Goal: Use online tool/utility

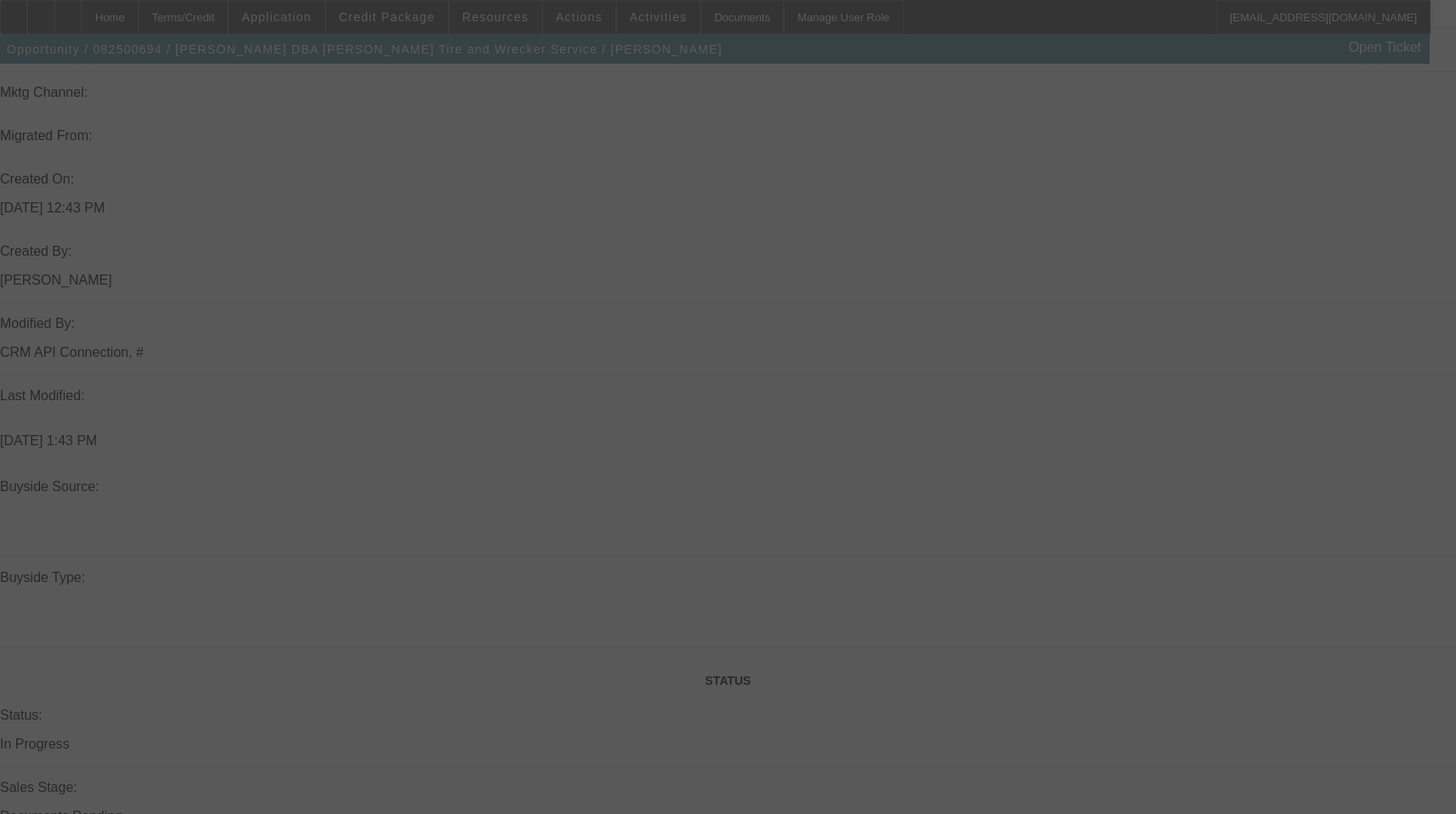
scroll to position [1275, 0]
select select "0"
select select "2"
select select "0"
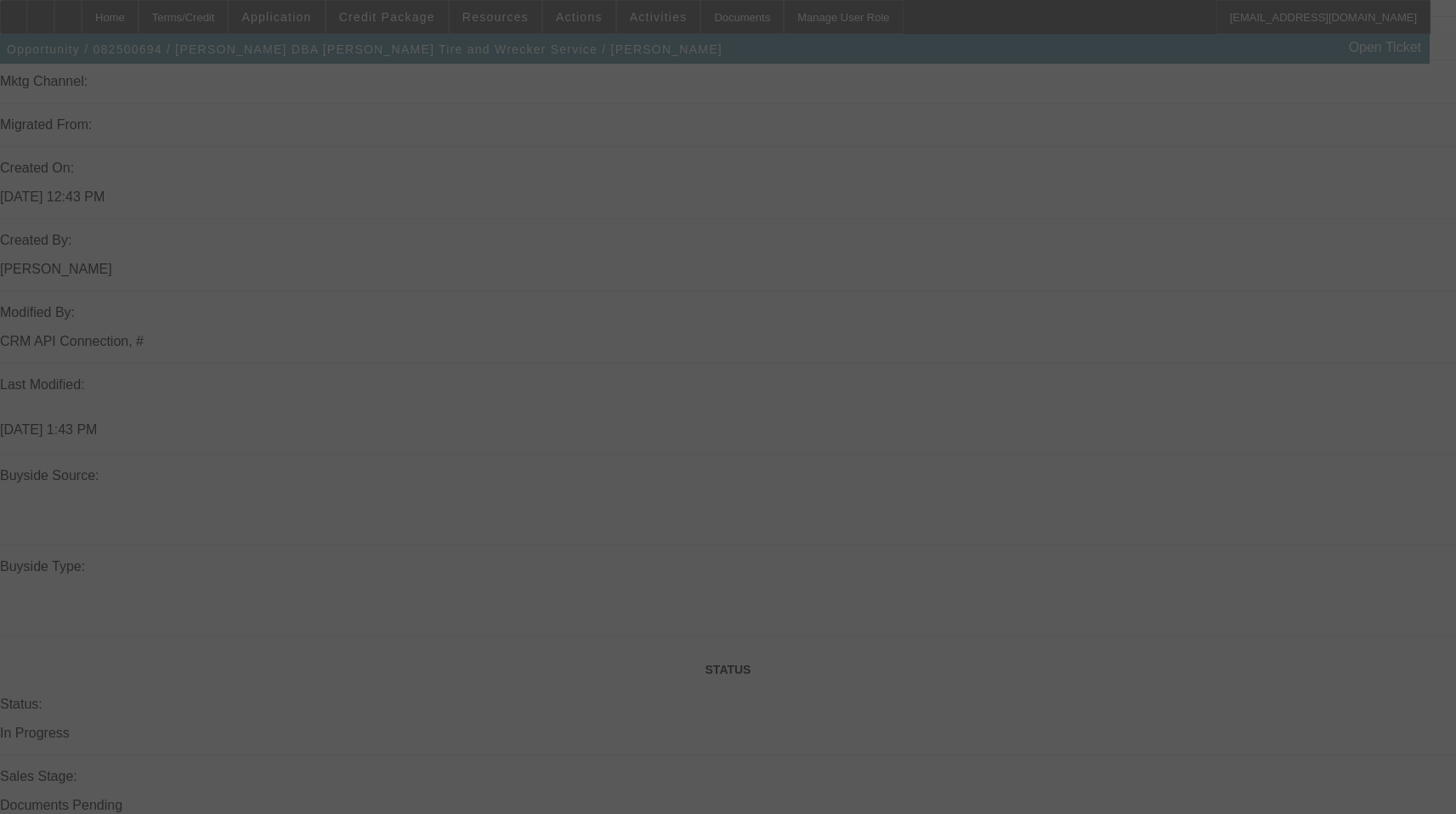
select select "6"
select select "0"
select select "2"
select select "0"
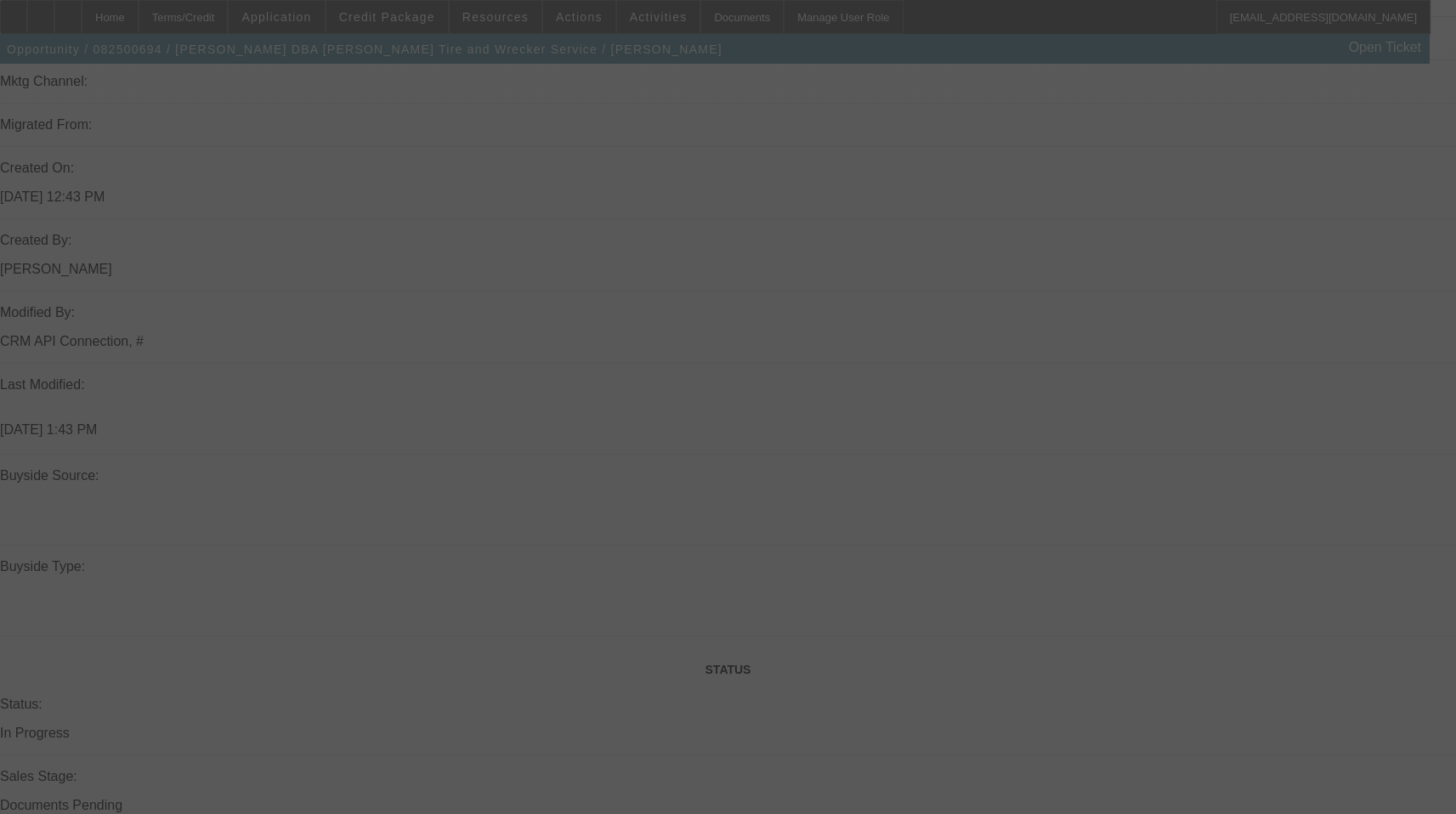
select select "6"
select select "0"
select select "2"
select select "0"
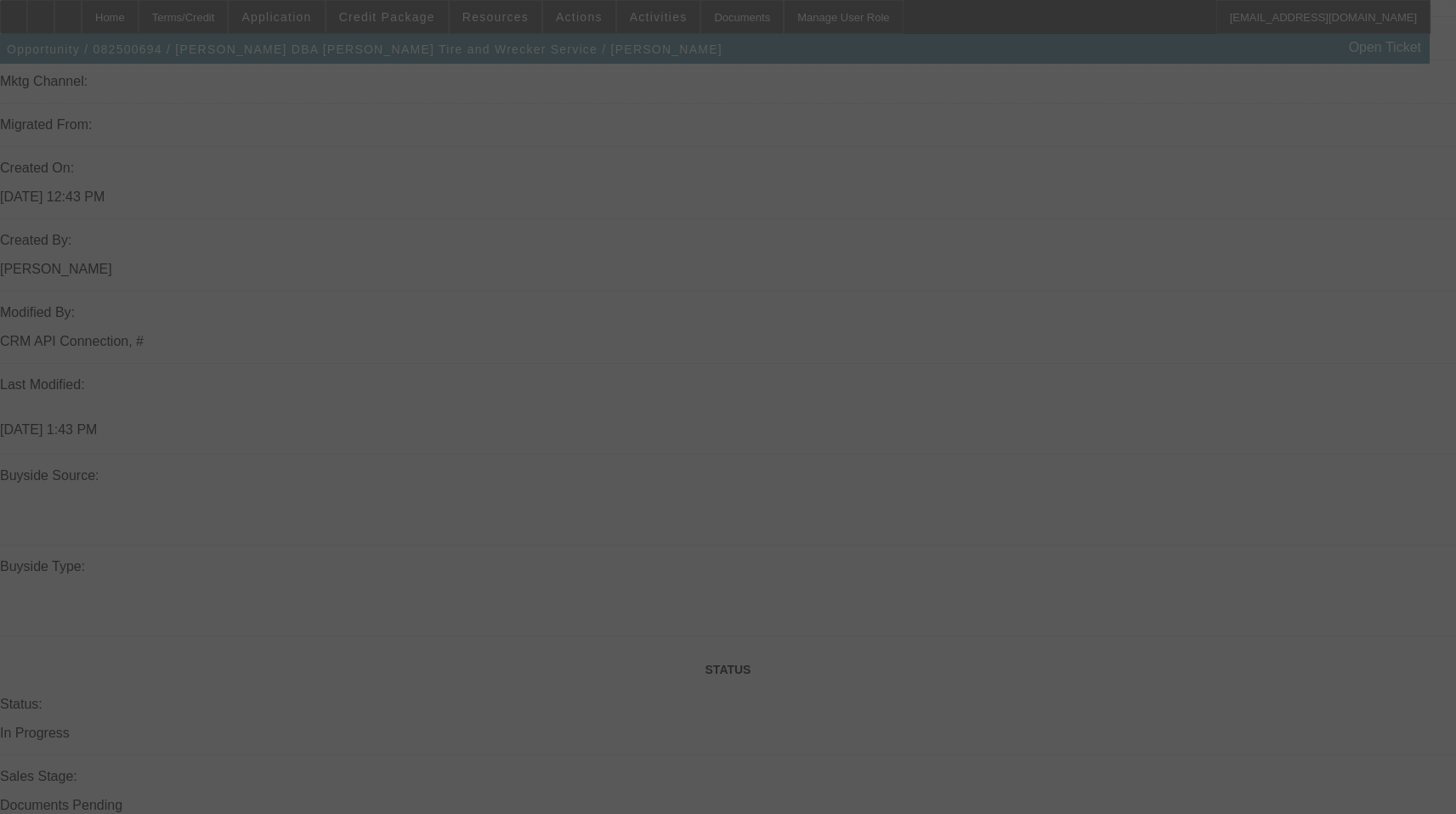
select select "6"
select select "0"
select select "2"
select select "0.1"
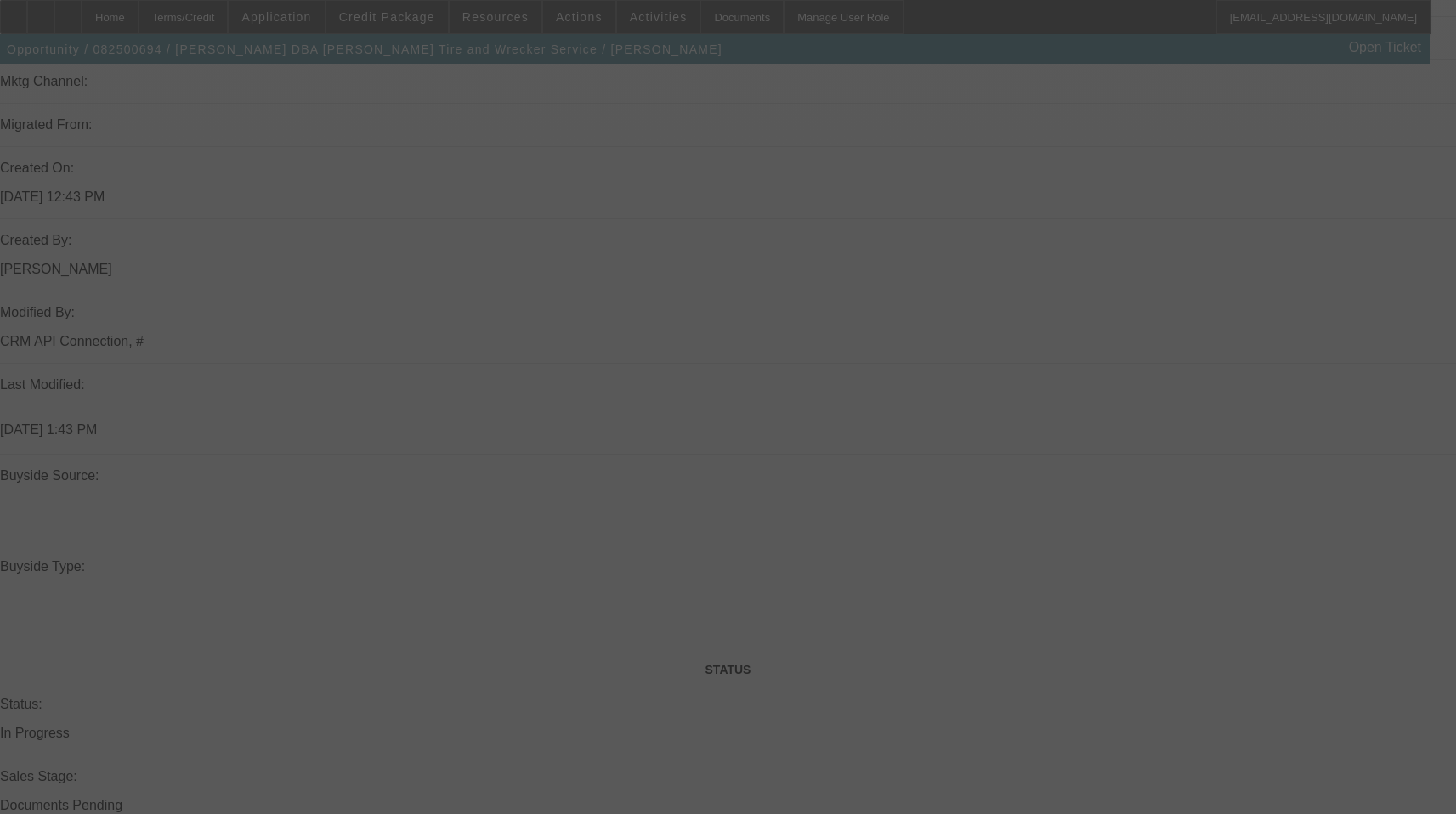
select select "4"
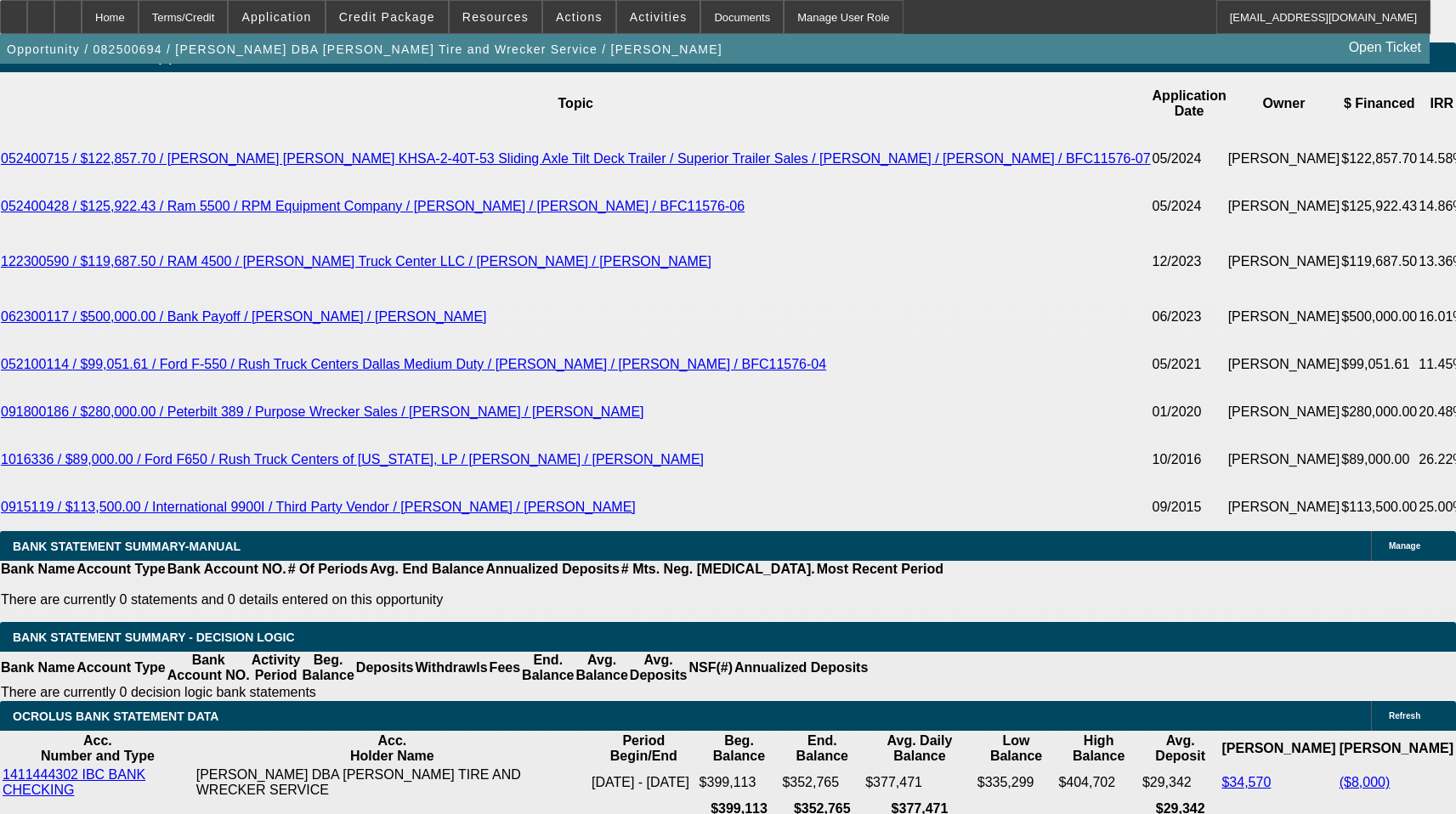
scroll to position [3060, 0]
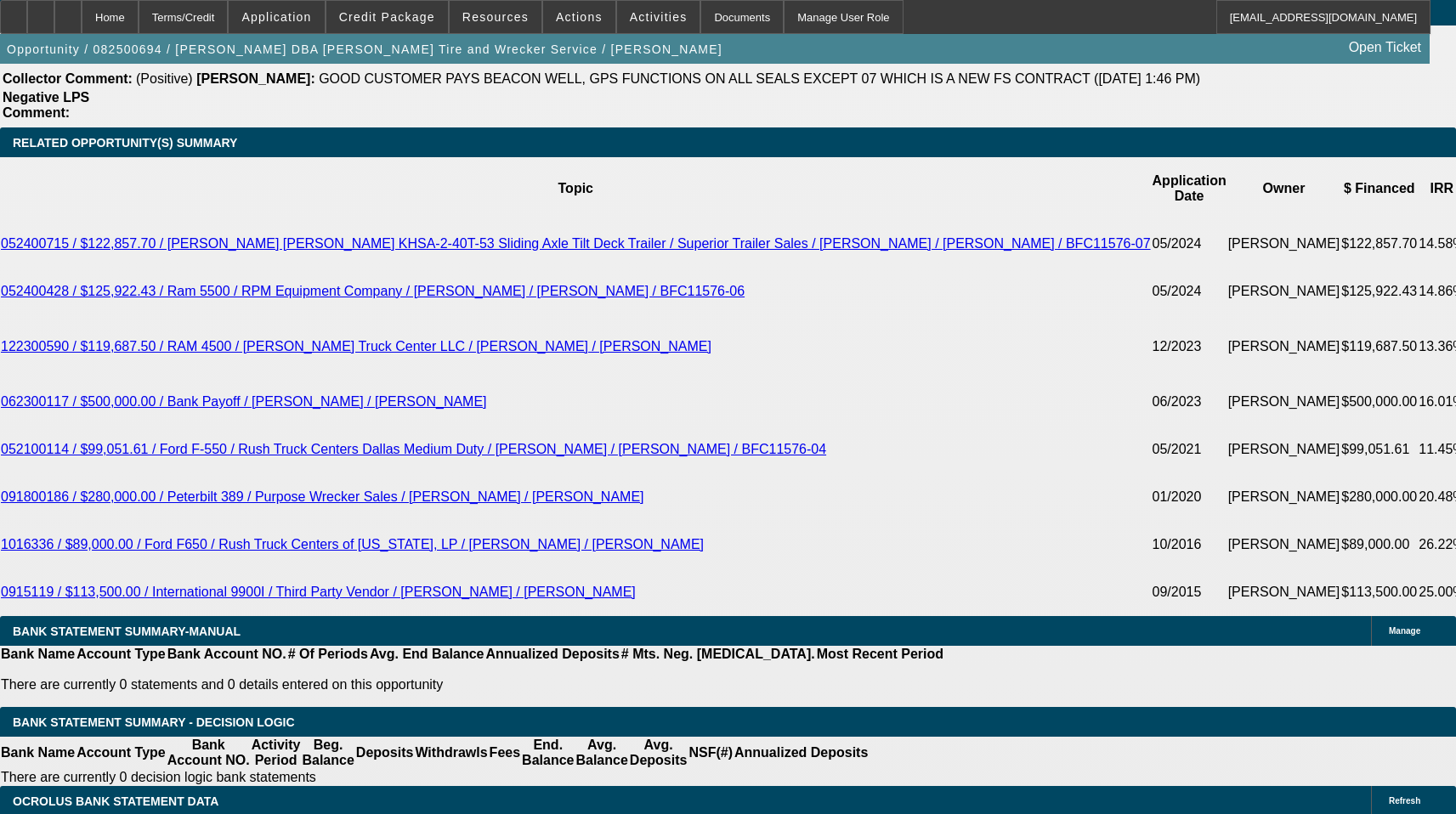
drag, startPoint x: 331, startPoint y: 278, endPoint x: 398, endPoint y: 282, distance: 67.1
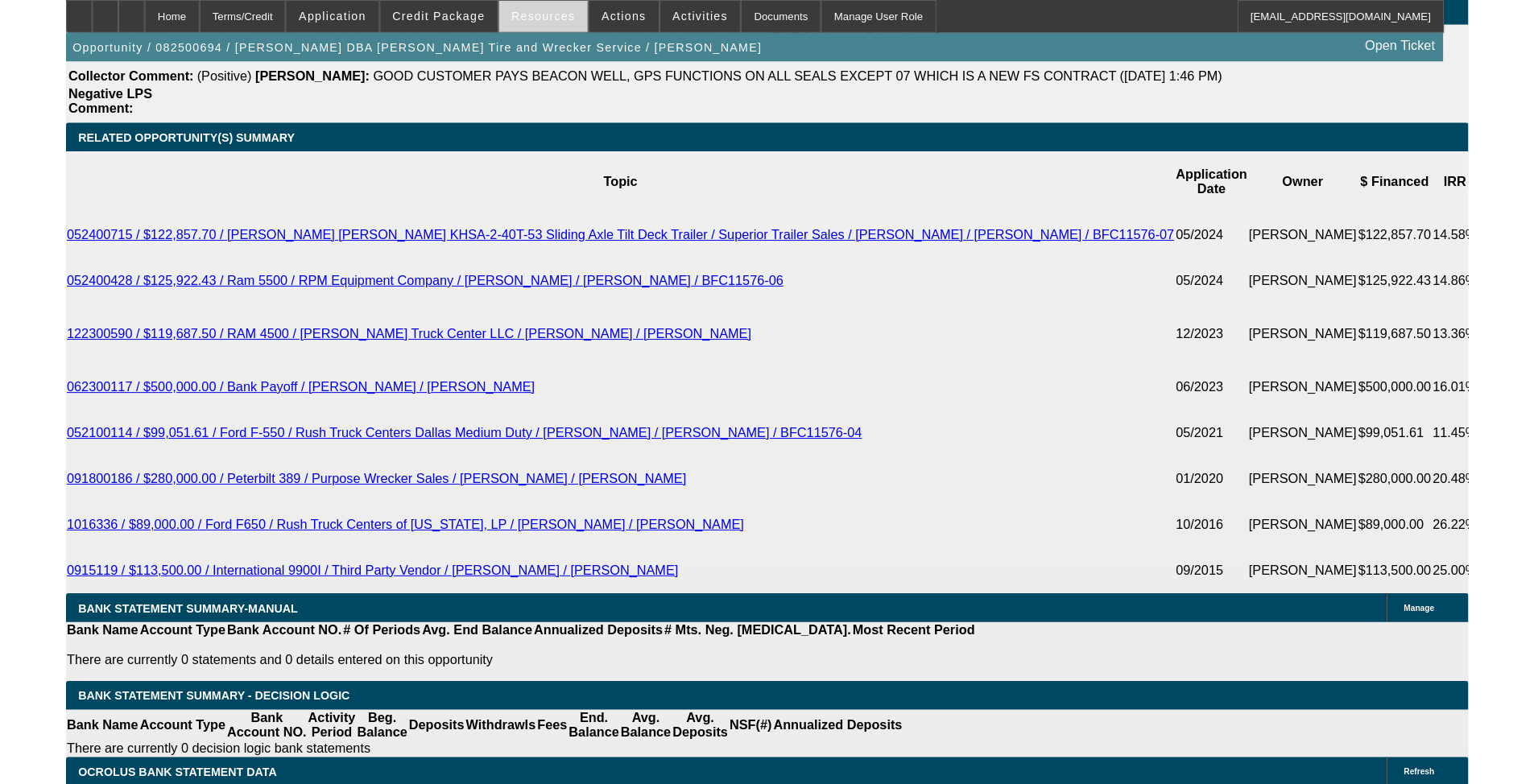
scroll to position [2673, 0]
